Goal: Learn about a topic

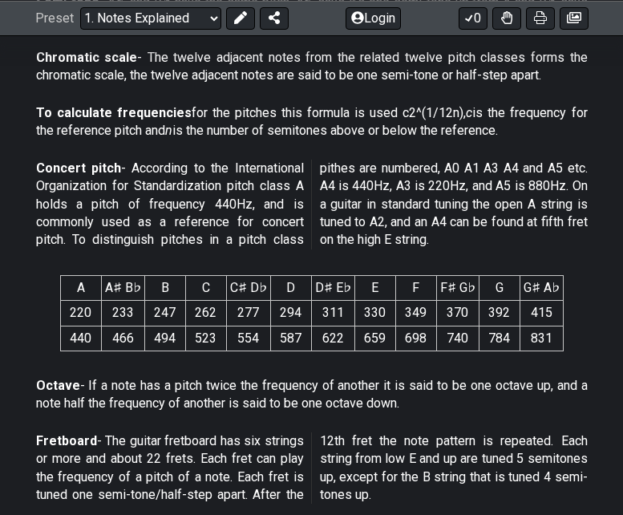
scroll to position [722, 0]
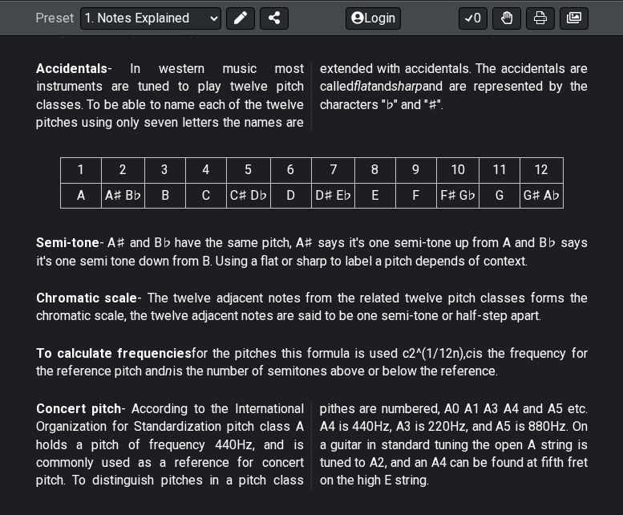
click at [91, 168] on th "1" at bounding box center [80, 170] width 41 height 25
click at [88, 192] on td "A" at bounding box center [80, 195] width 41 height 25
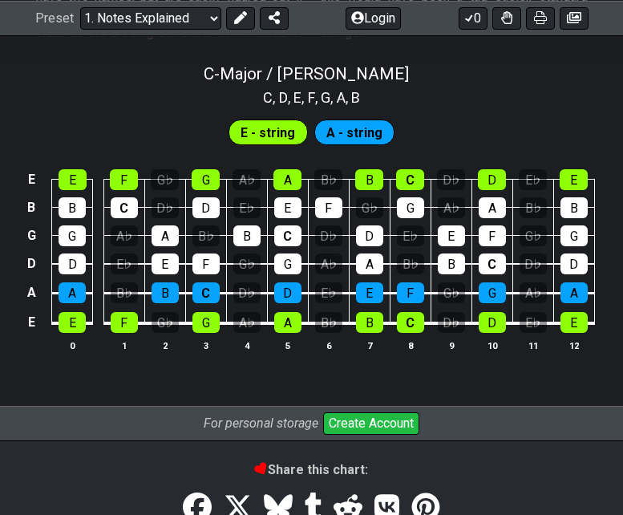
scroll to position [1604, 0]
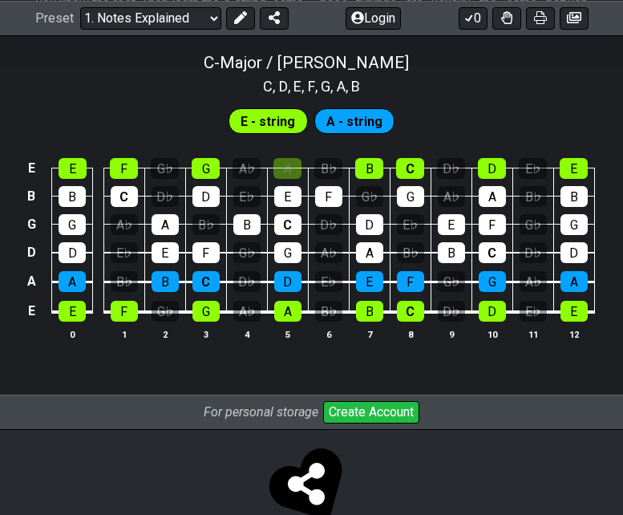
click at [277, 168] on div "A" at bounding box center [287, 168] width 28 height 21
click at [91, 160] on td "E" at bounding box center [72, 154] width 41 height 28
click at [71, 164] on div "E" at bounding box center [73, 168] width 28 height 21
click at [126, 168] on div "F" at bounding box center [124, 168] width 28 height 21
click at [160, 231] on div "A" at bounding box center [165, 224] width 27 height 21
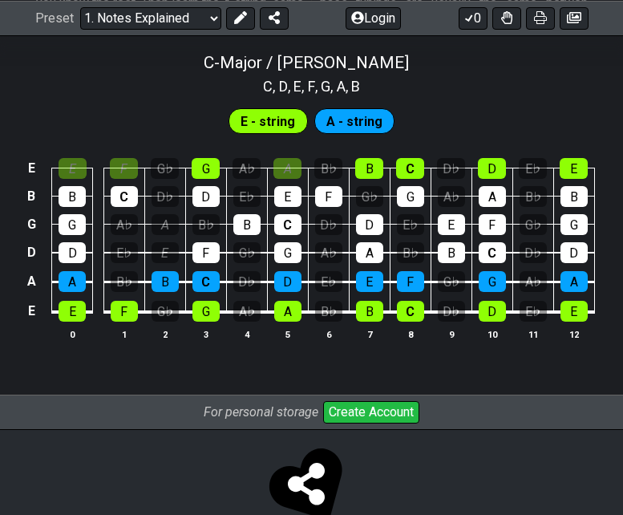
click at [160, 246] on div "E" at bounding box center [165, 252] width 27 height 21
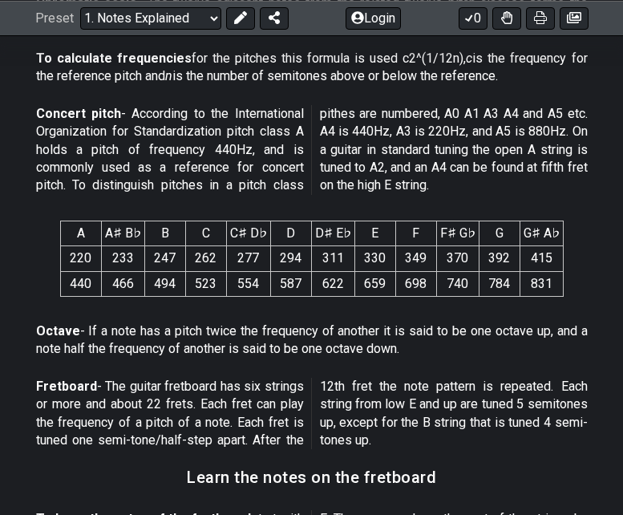
scroll to position [962, 0]
